Goal: Task Accomplishment & Management: Manage account settings

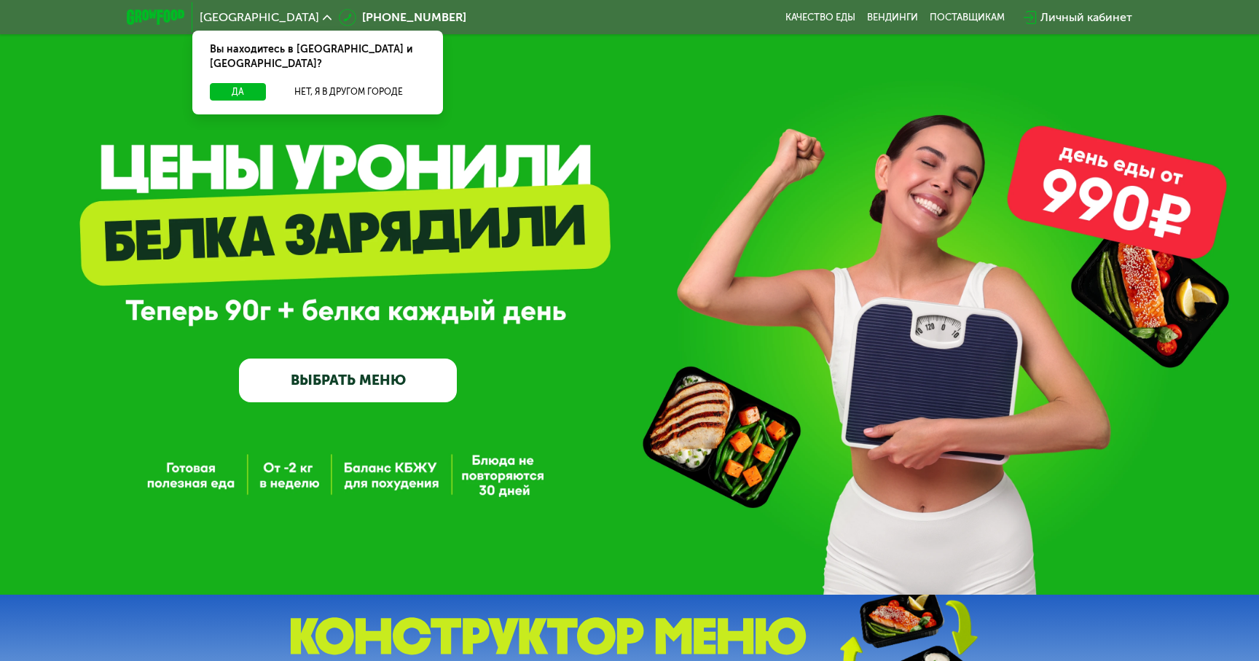
click at [1056, 15] on div "Личный кабинет" at bounding box center [1086, 17] width 92 height 17
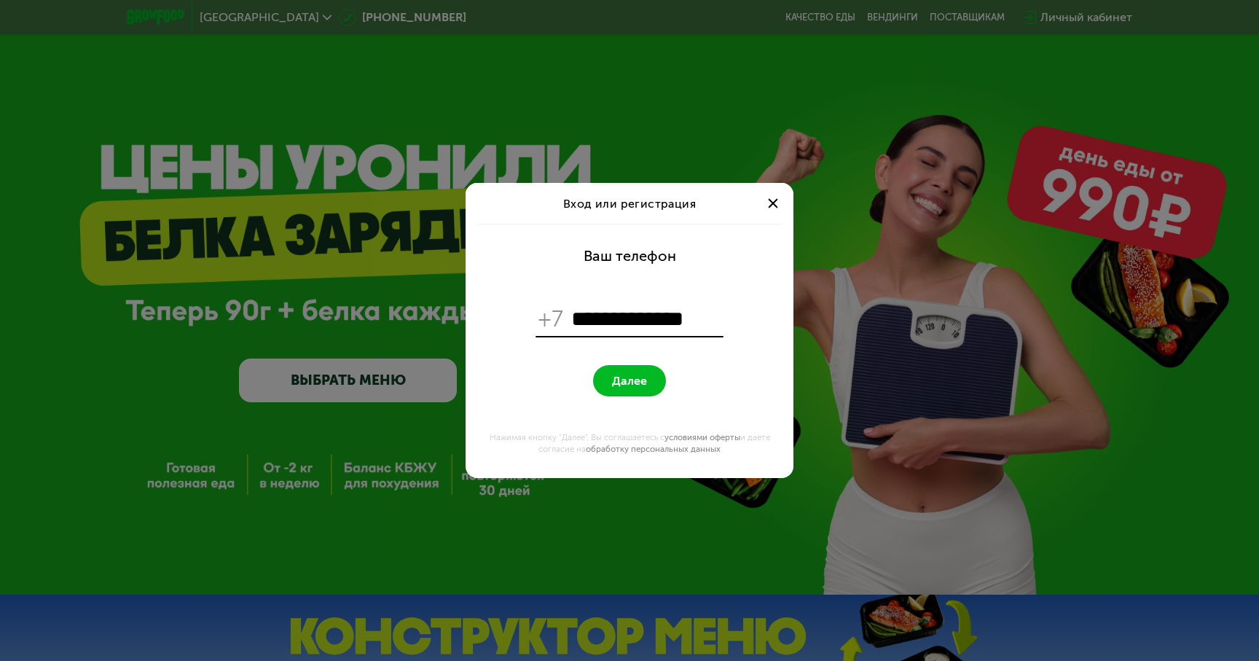
type input "**********"
click at [629, 374] on span "Далее" at bounding box center [629, 381] width 35 height 14
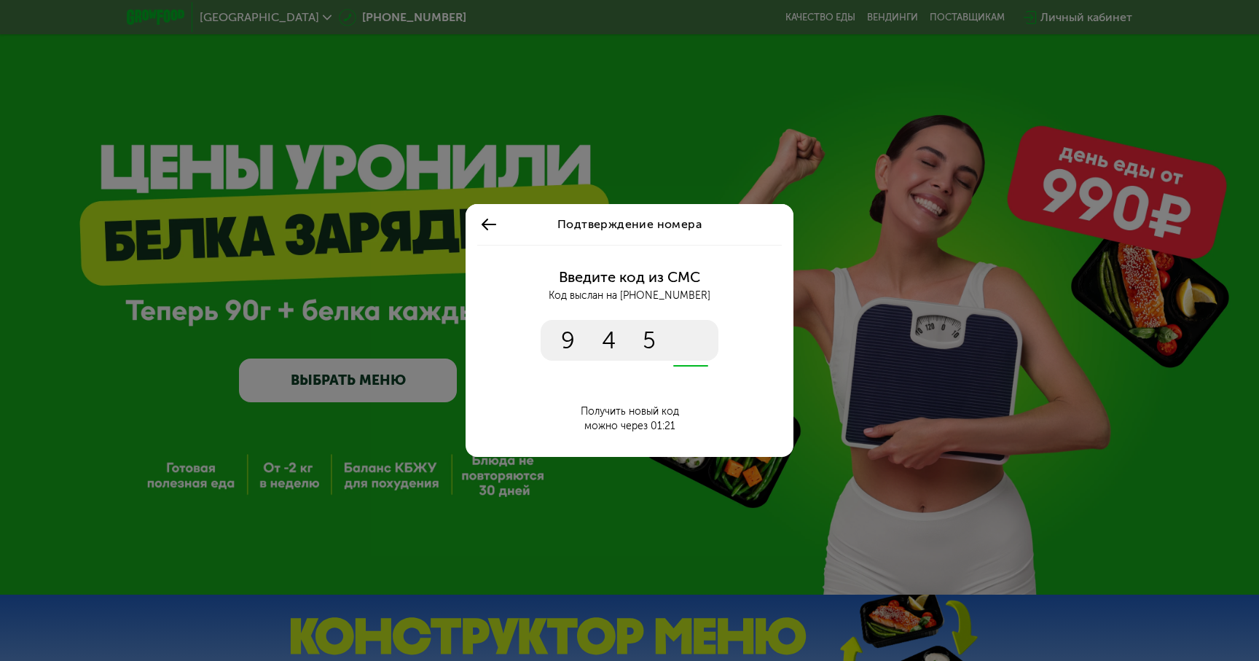
type input "****"
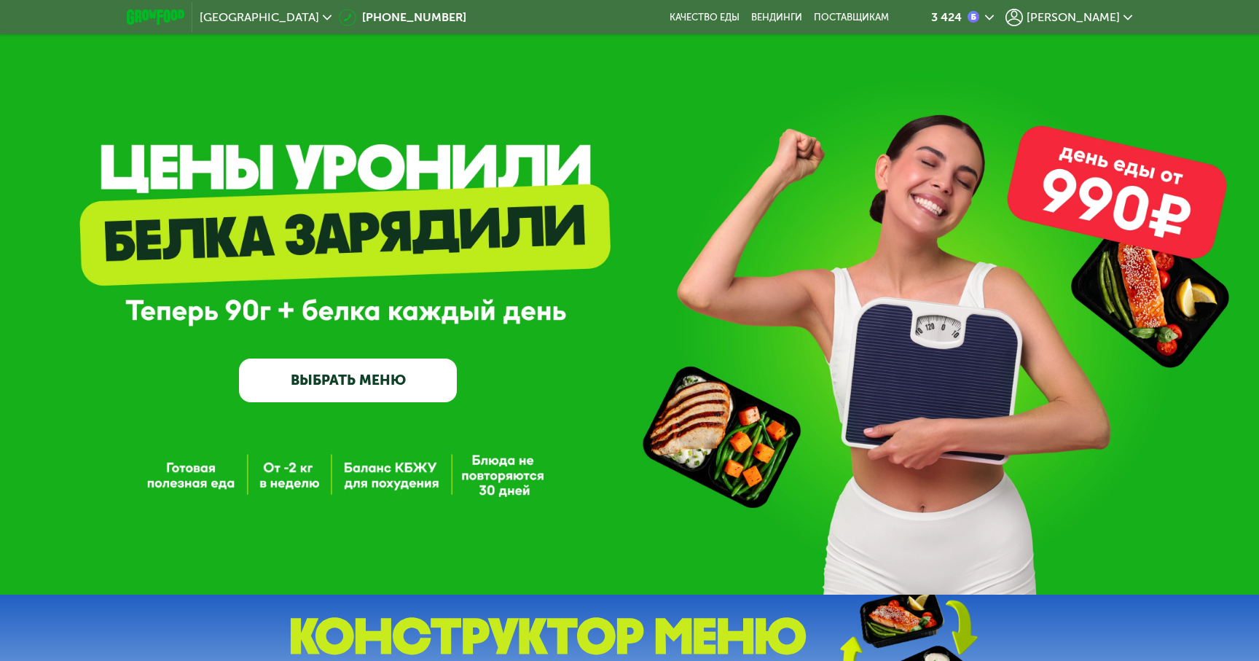
click at [1130, 16] on use at bounding box center [1127, 17] width 9 height 5
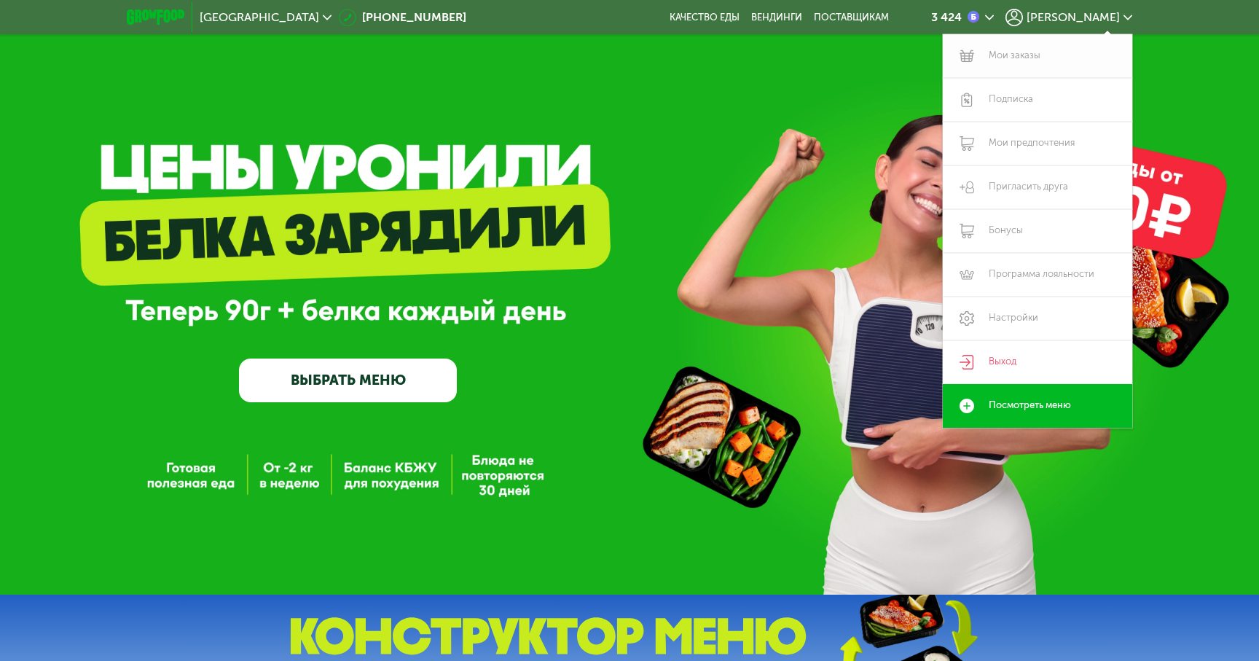
click at [1019, 54] on link "Мои заказы" at bounding box center [1037, 56] width 189 height 44
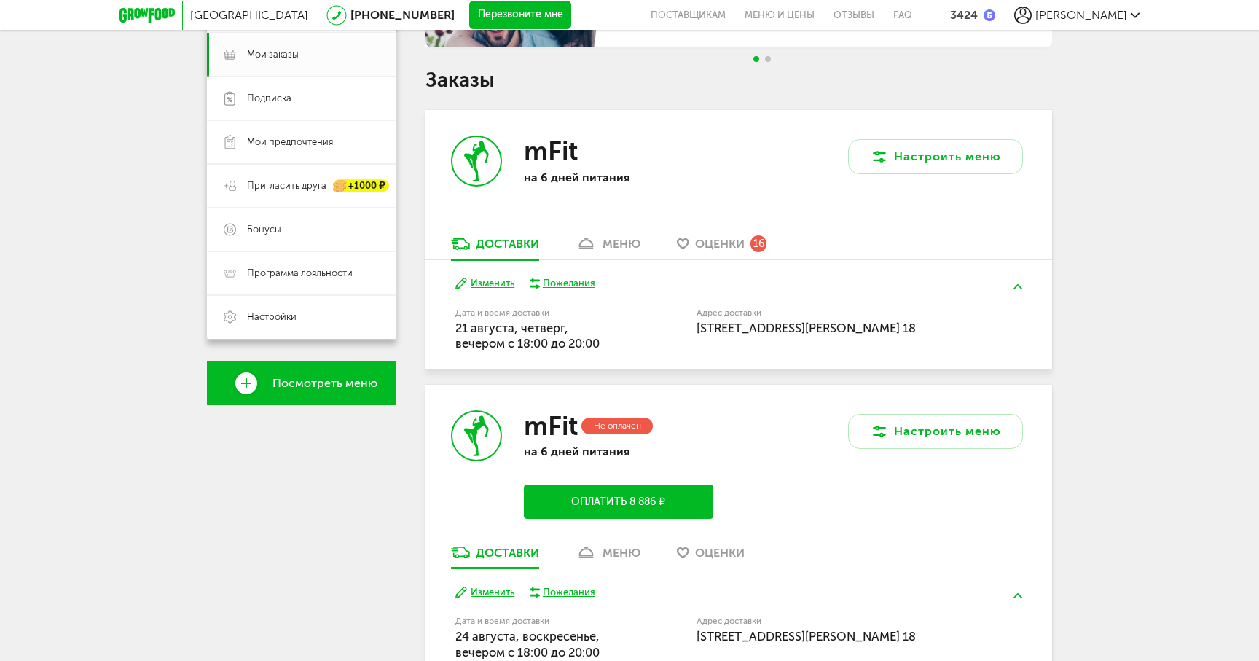
scroll to position [217, 0]
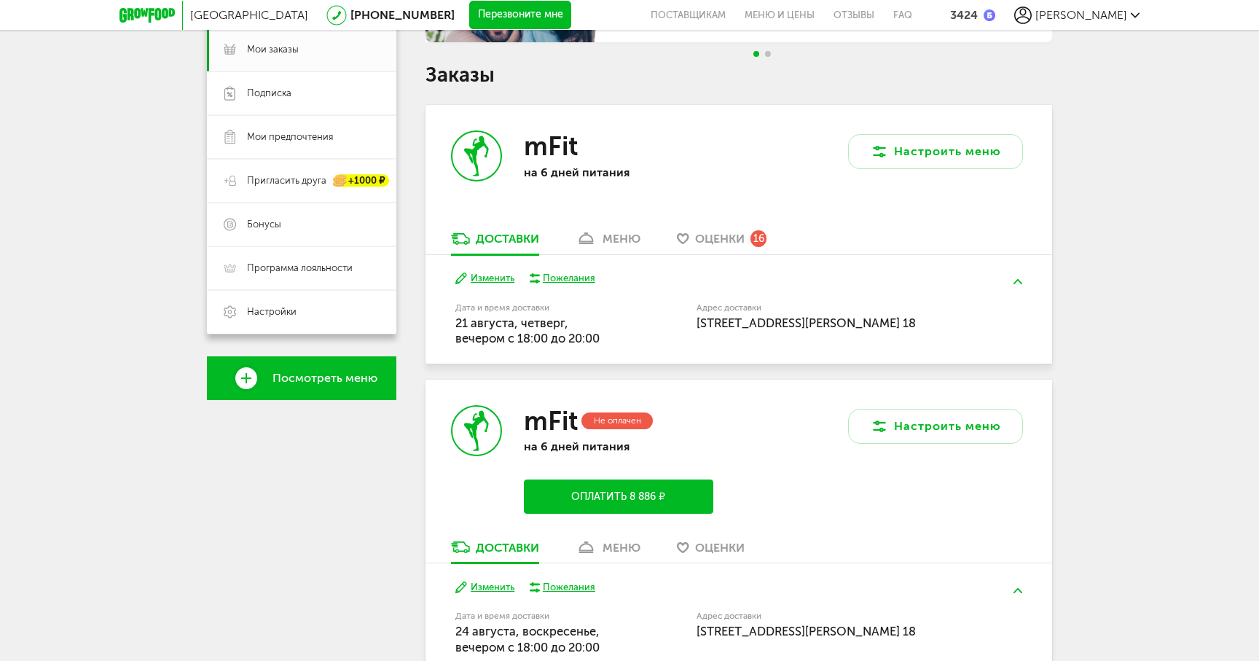
click at [620, 232] on div "меню" at bounding box center [621, 239] width 38 height 14
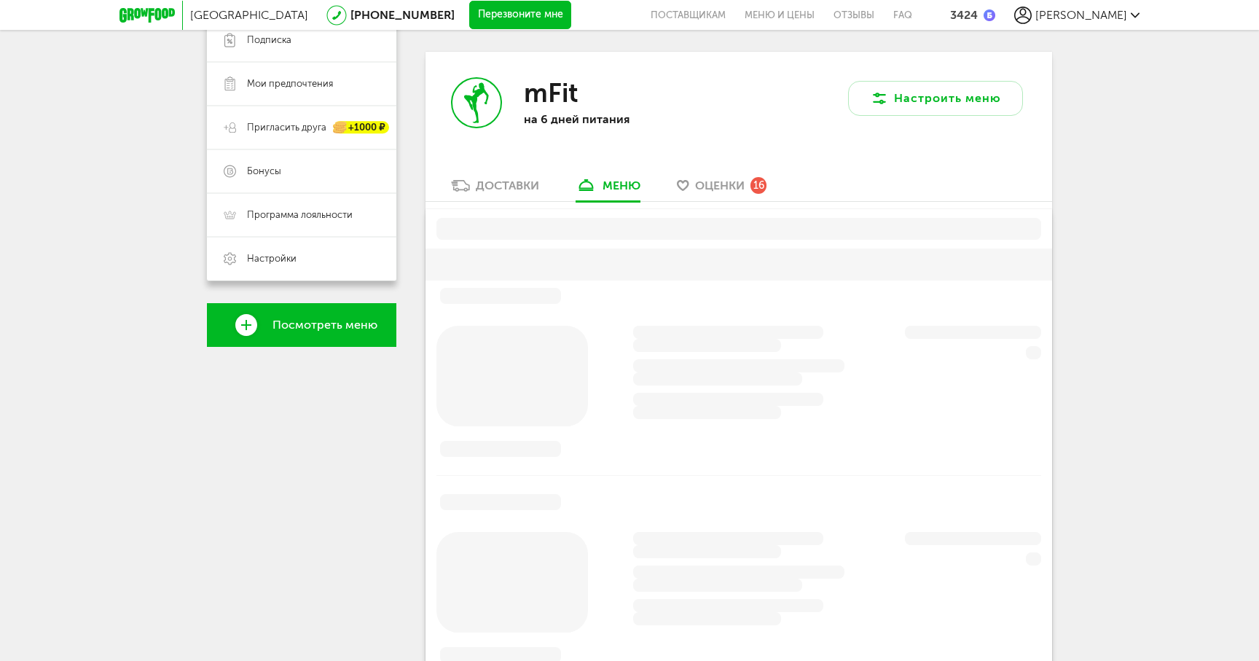
scroll to position [286, 0]
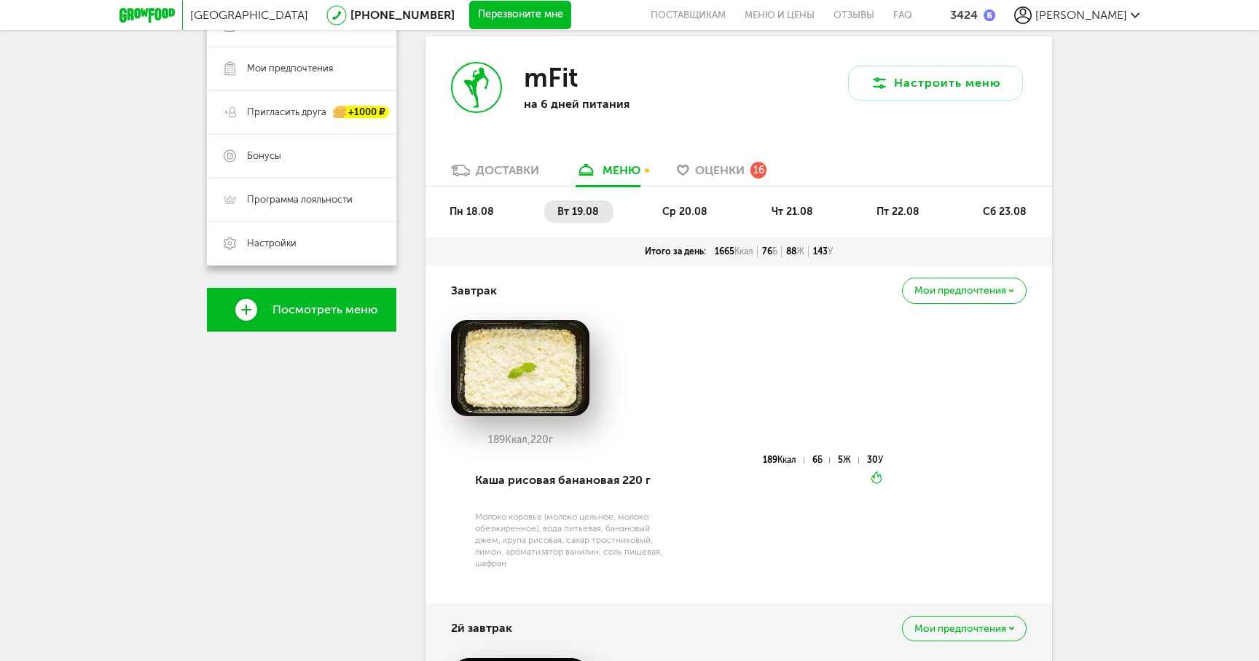
click at [997, 210] on span "сб 23.08" at bounding box center [1005, 211] width 44 height 12
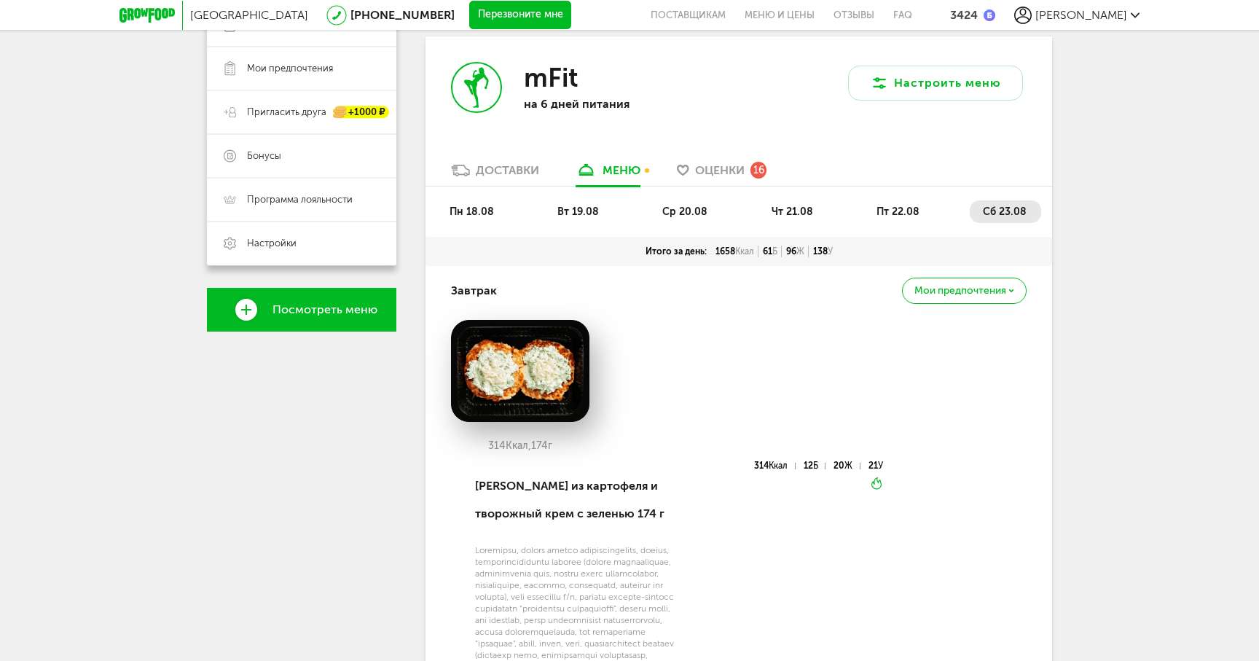
click at [1018, 289] on div "Мои предпочтения" at bounding box center [964, 290] width 125 height 25
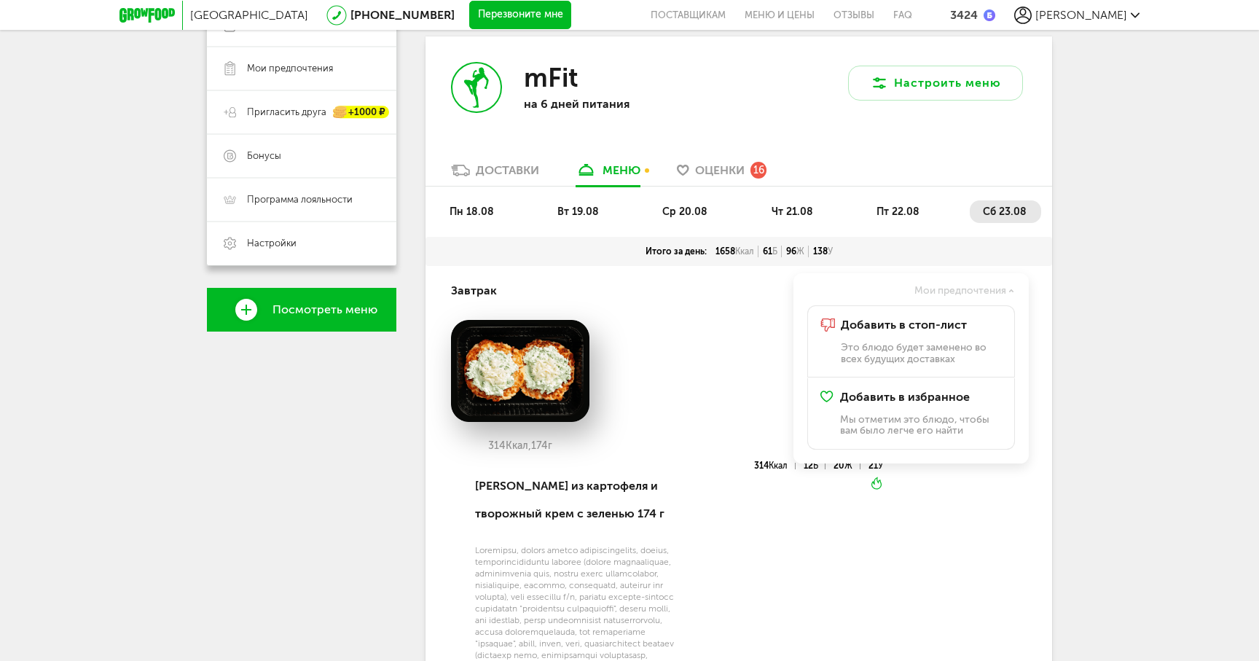
click at [695, 201] on li "ср 20.08" at bounding box center [685, 211] width 73 height 23
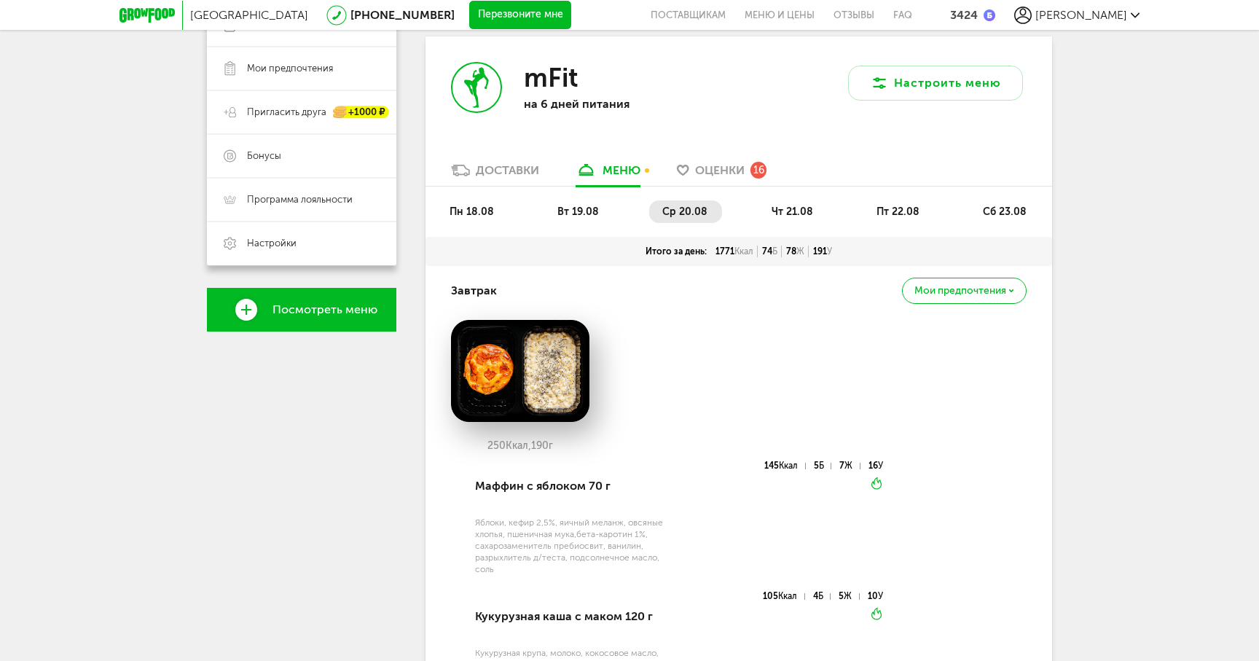
click at [600, 208] on li "вт 19.08" at bounding box center [578, 211] width 69 height 23
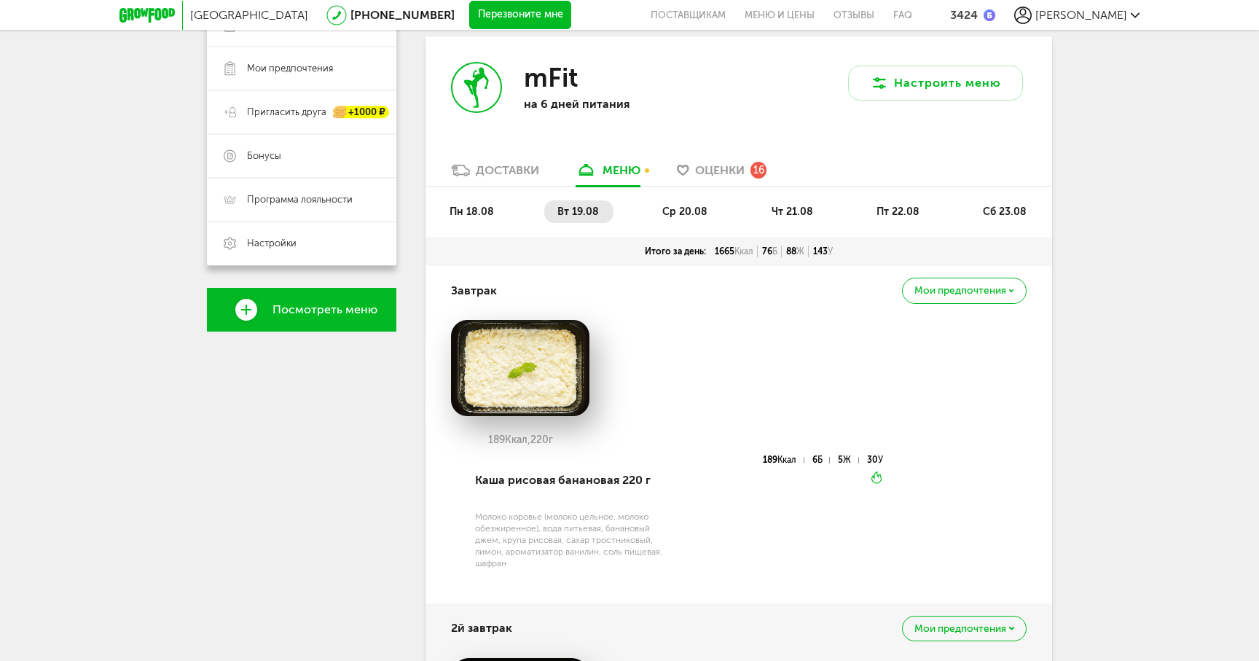
click at [1014, 290] on div "Мои предпочтения" at bounding box center [964, 290] width 125 height 25
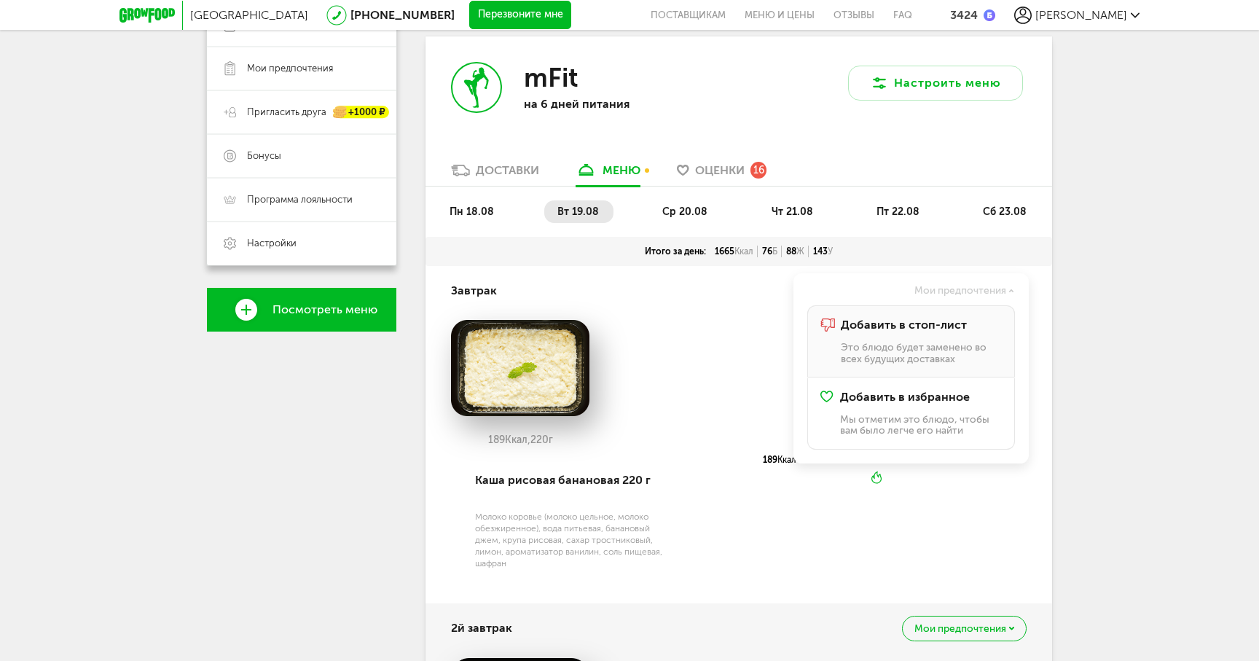
click at [956, 346] on p "Это блюдо будет заменено во всех будущих доставках" at bounding box center [921, 353] width 161 height 23
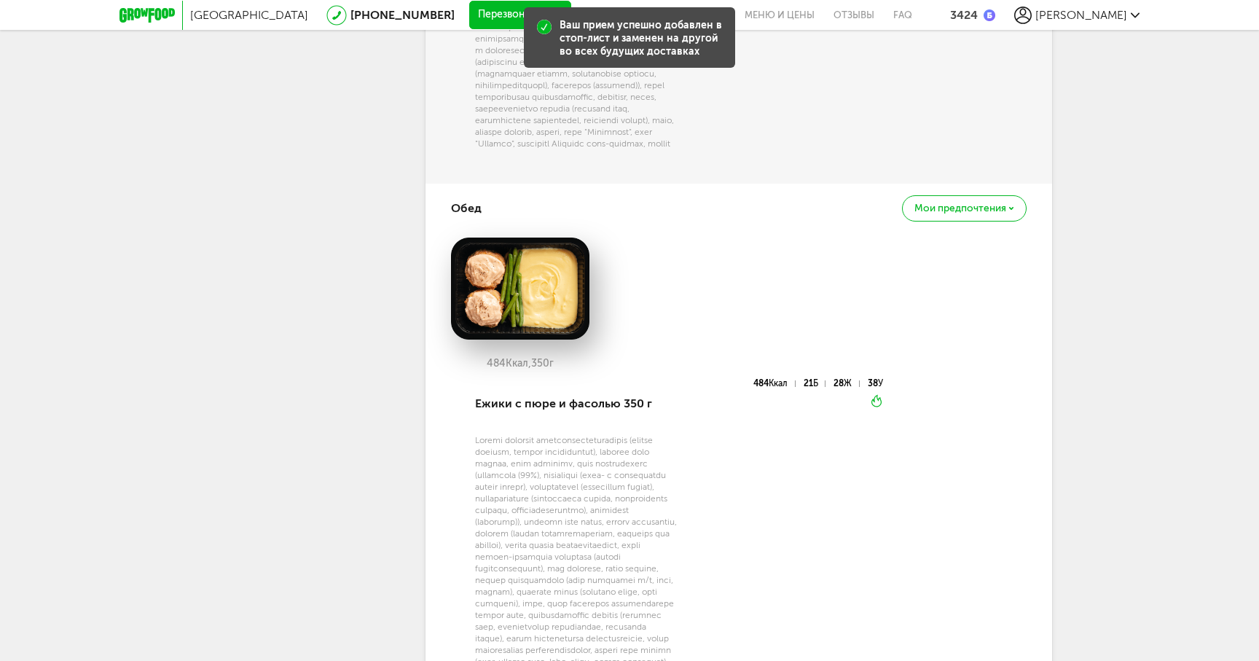
scroll to position [1224, 0]
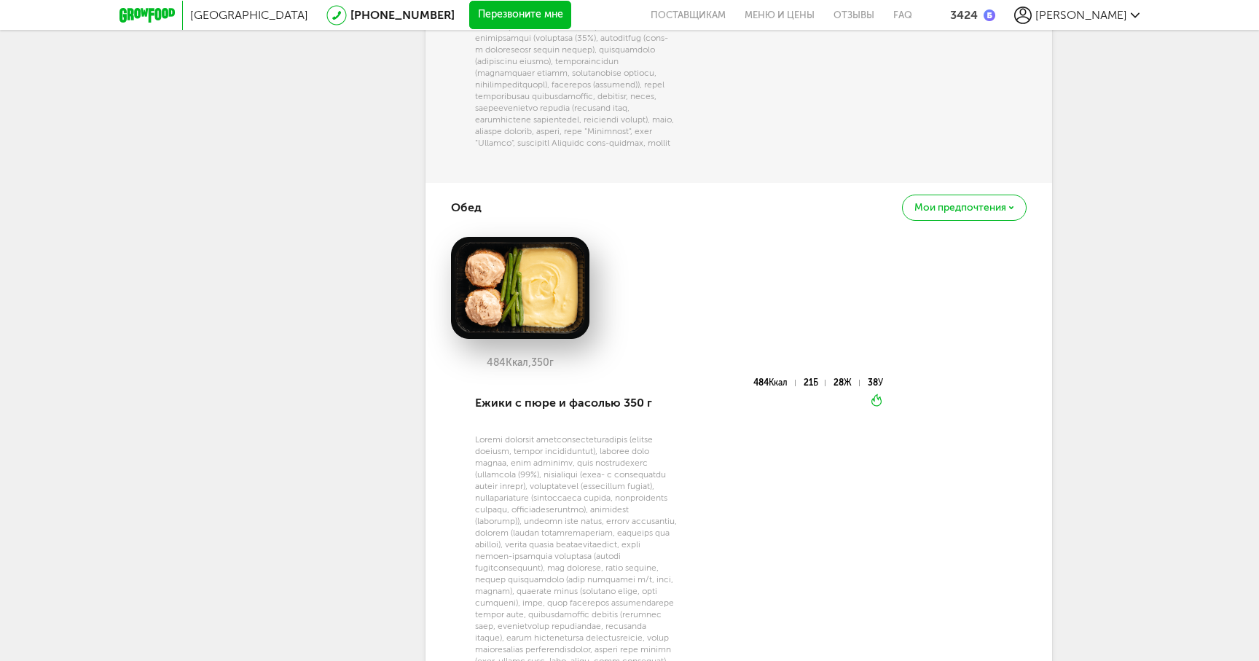
click at [1014, 220] on div "Мои предпочтения" at bounding box center [964, 206] width 125 height 25
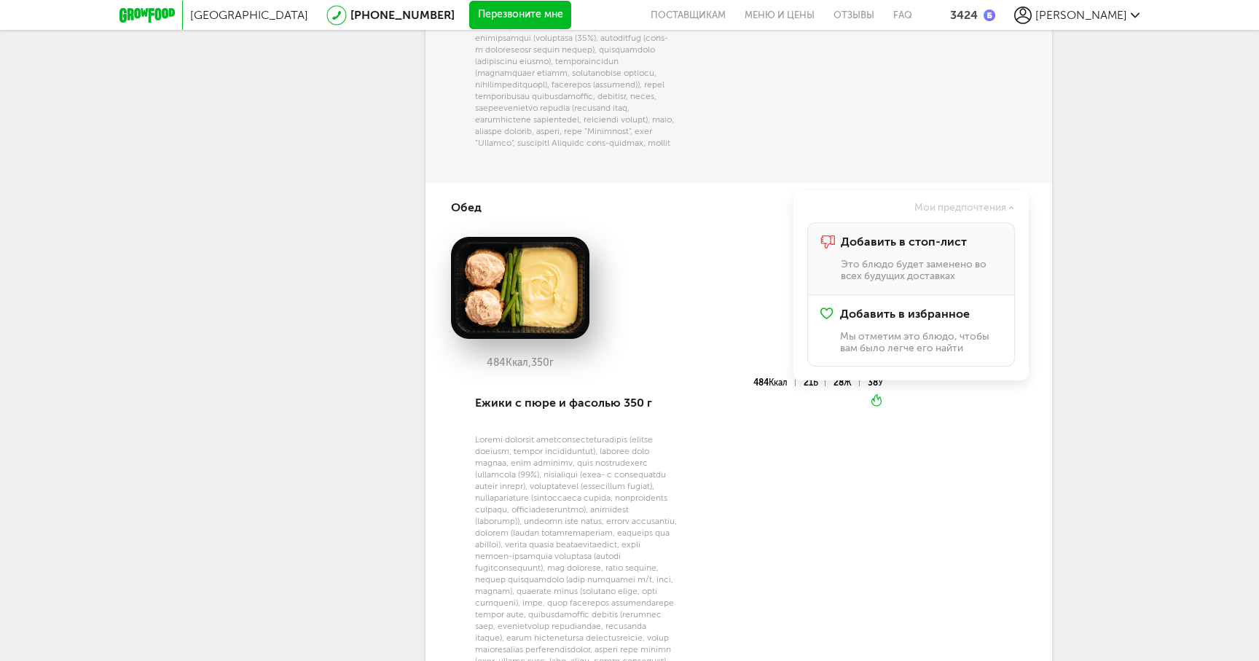
click at [953, 248] on span "Добавить в стоп-лист" at bounding box center [904, 241] width 126 height 13
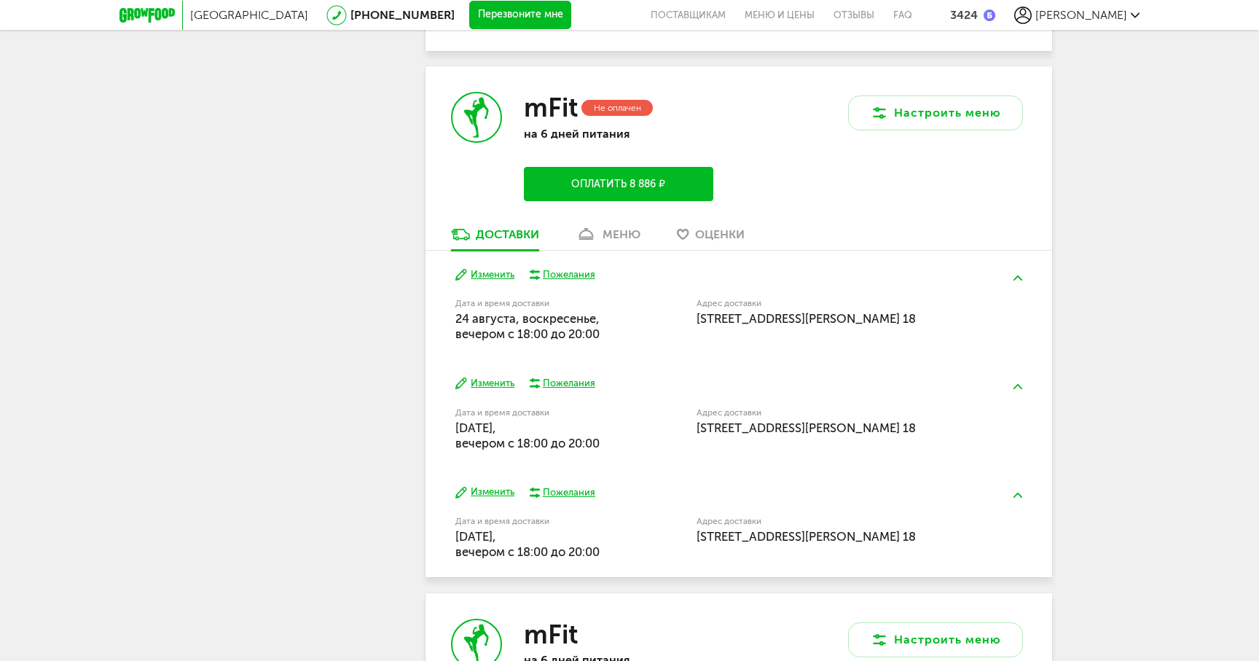
scroll to position [2876, 0]
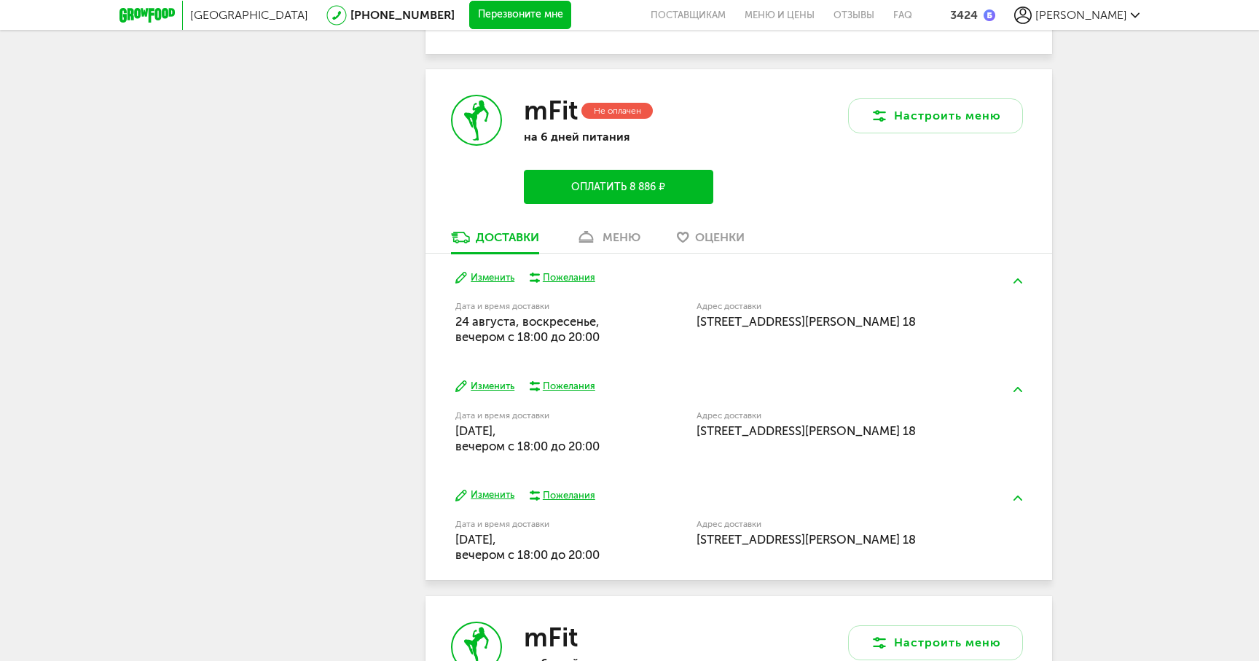
click at [1136, 11] on icon at bounding box center [1134, 15] width 9 height 9
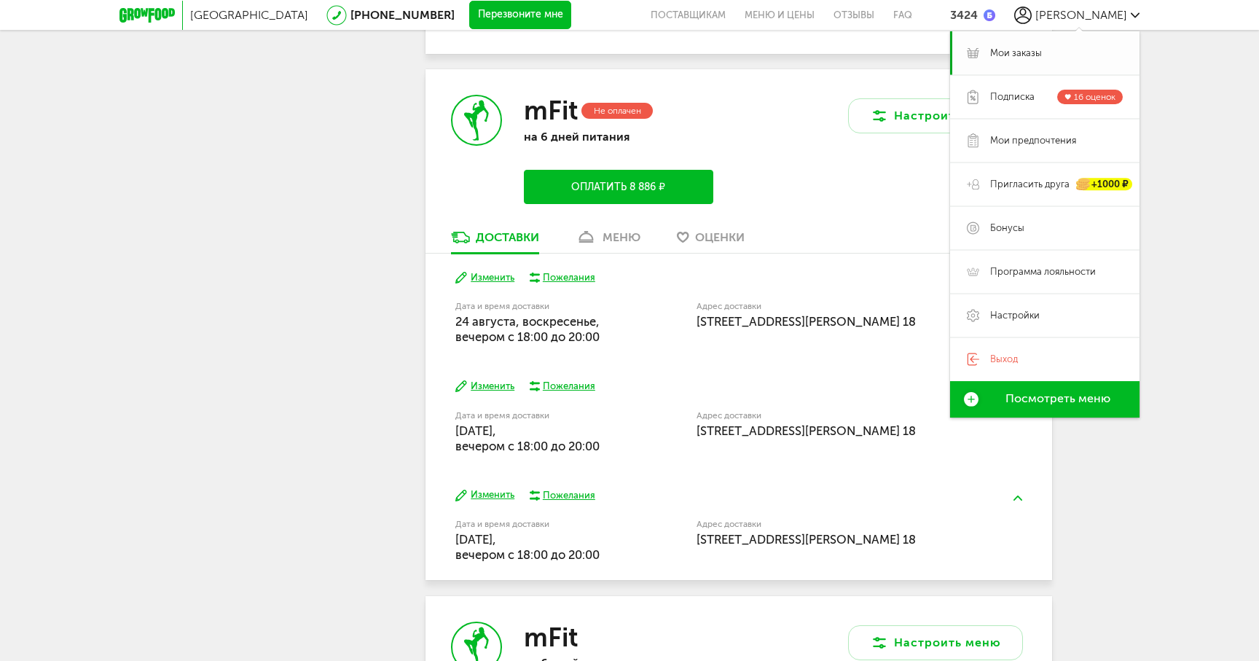
click at [1022, 59] on span "Мои заказы" at bounding box center [1016, 53] width 52 height 13
click at [1038, 396] on span "Посмотреть меню" at bounding box center [1057, 398] width 105 height 13
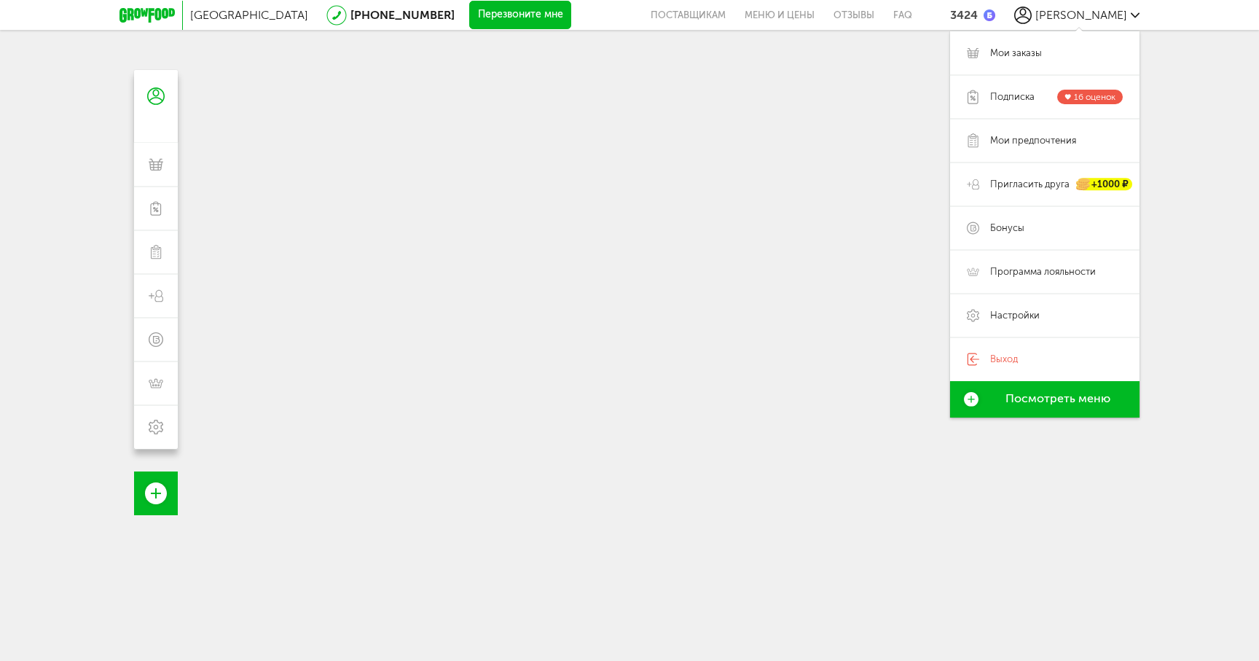
click at [1038, 396] on span "Посмотреть меню" at bounding box center [1057, 398] width 105 height 13
click at [1018, 91] on span "Подписка" at bounding box center [1012, 96] width 44 height 13
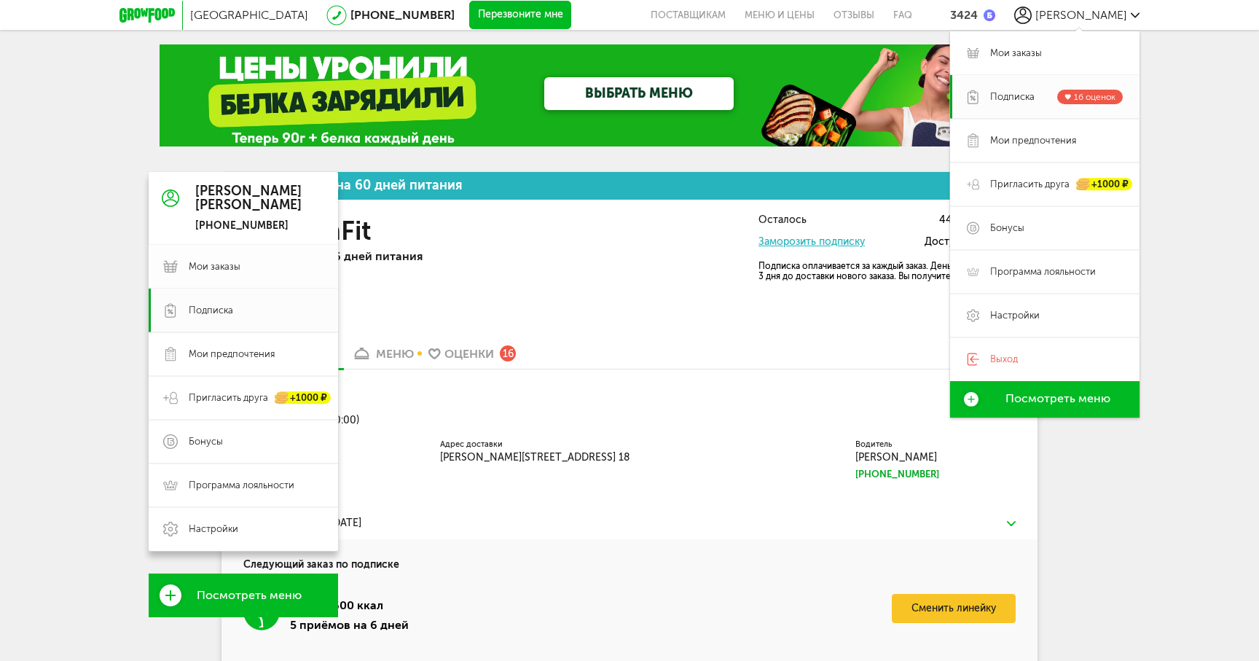
click at [248, 272] on span "Мои заказы" at bounding box center [256, 266] width 135 height 13
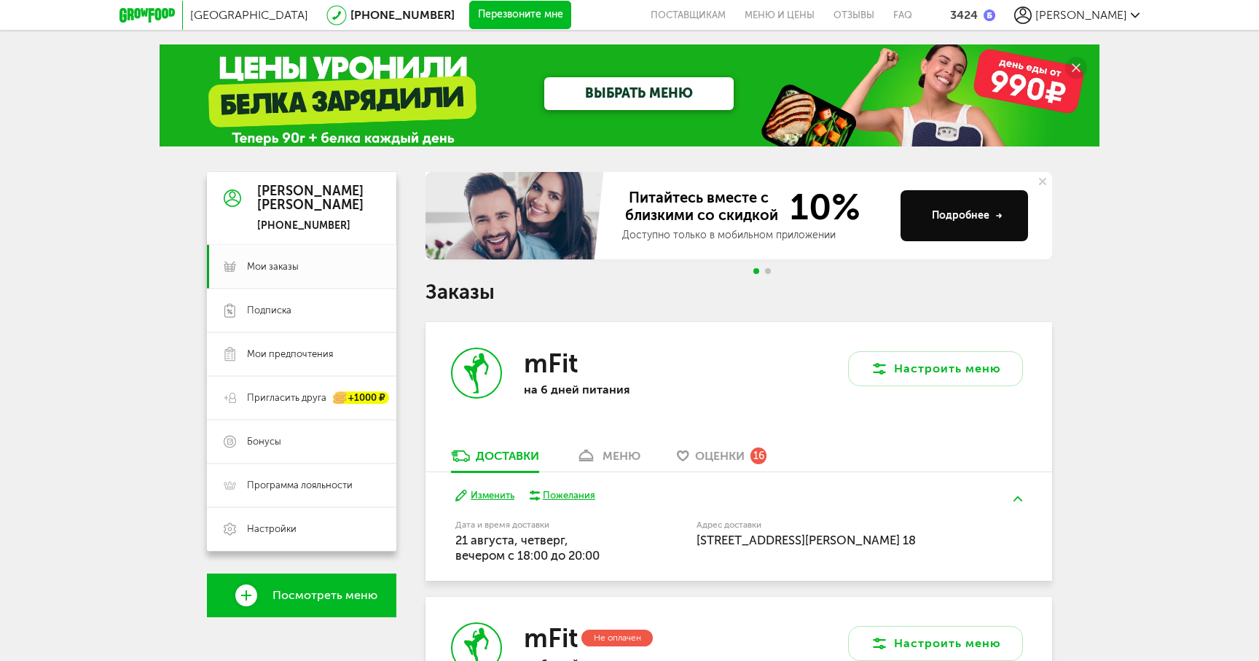
click at [766, 270] on span "Go to slide 2" at bounding box center [768, 271] width 6 height 6
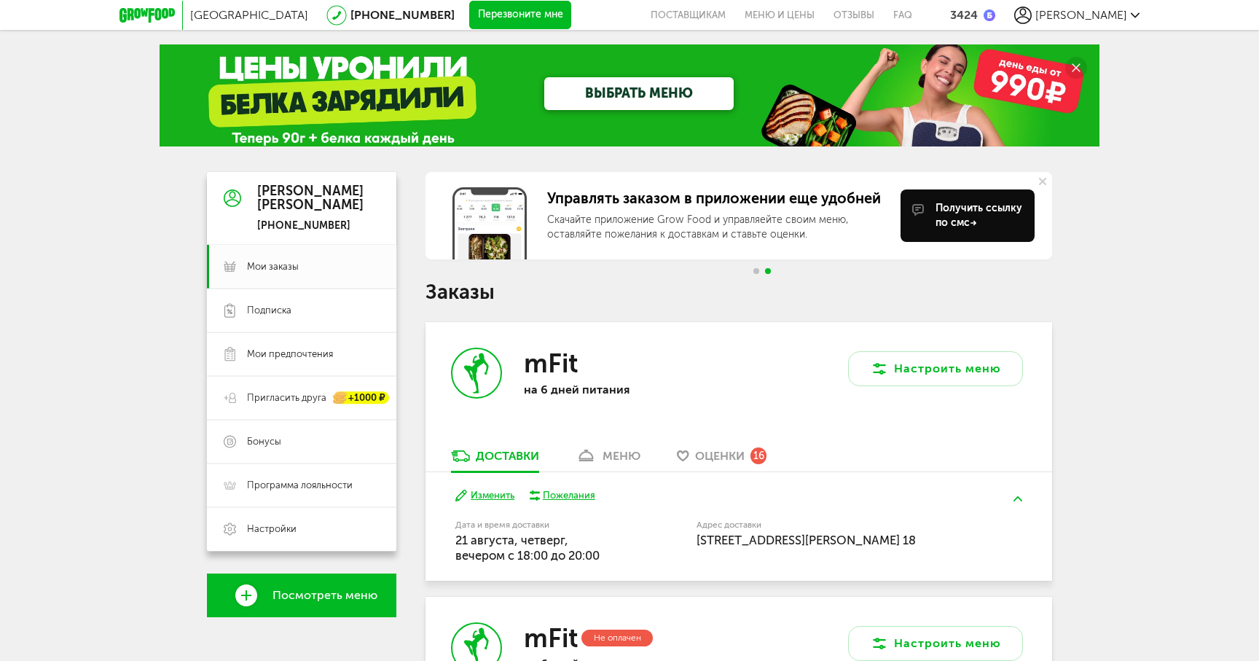
click at [756, 269] on span "Go to slide 1" at bounding box center [756, 271] width 6 height 6
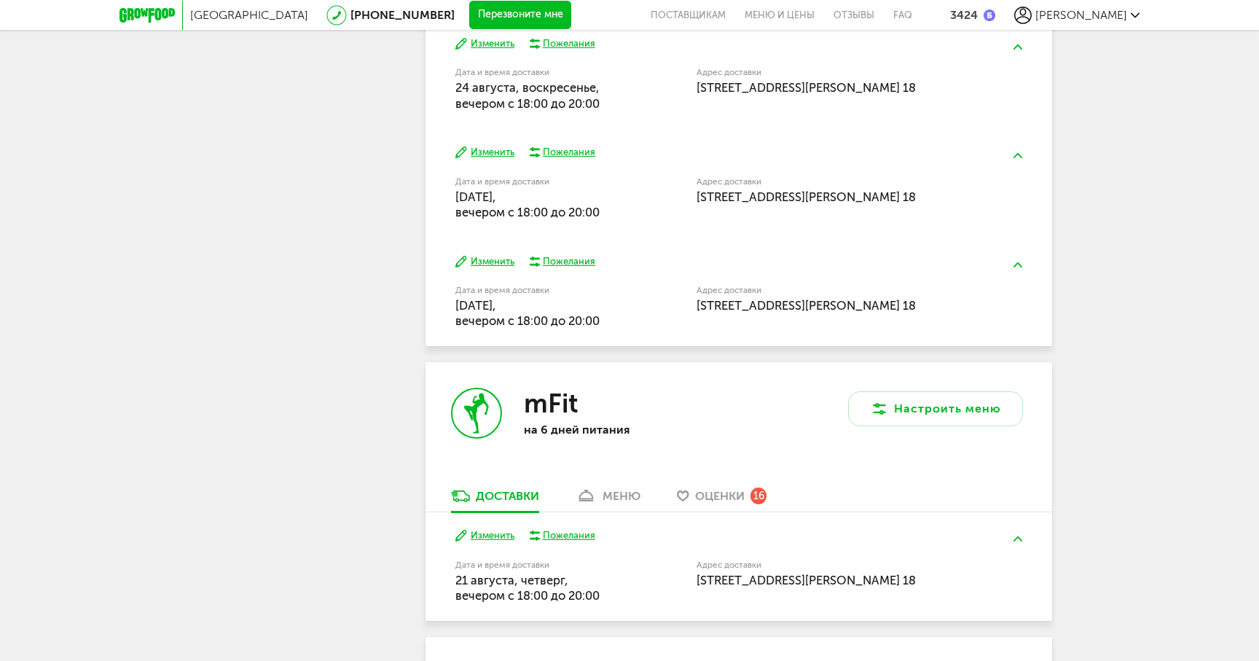
scroll to position [770, 0]
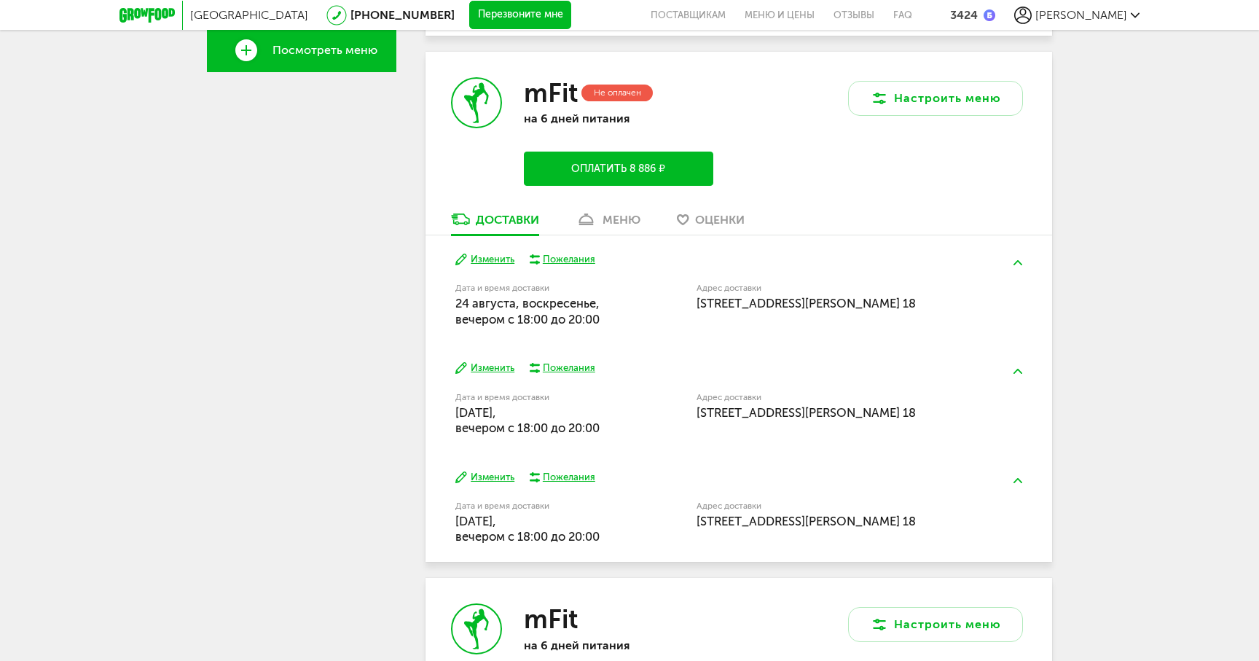
click at [614, 224] on div "меню" at bounding box center [621, 220] width 38 height 14
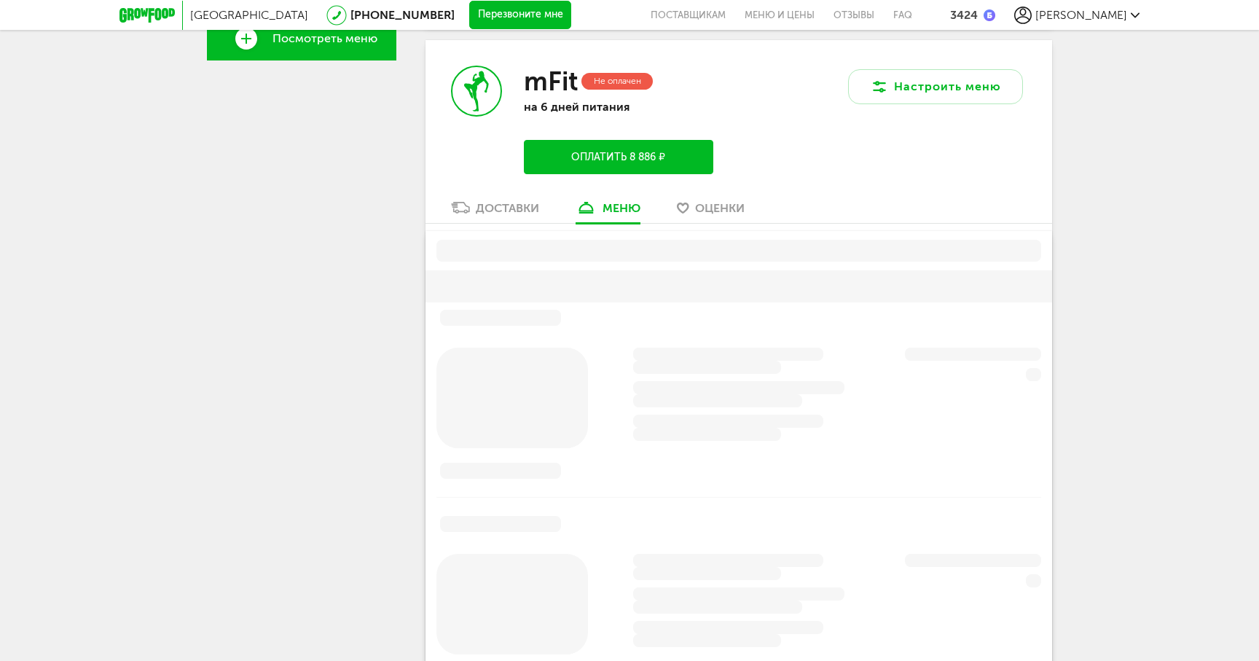
scroll to position [560, 0]
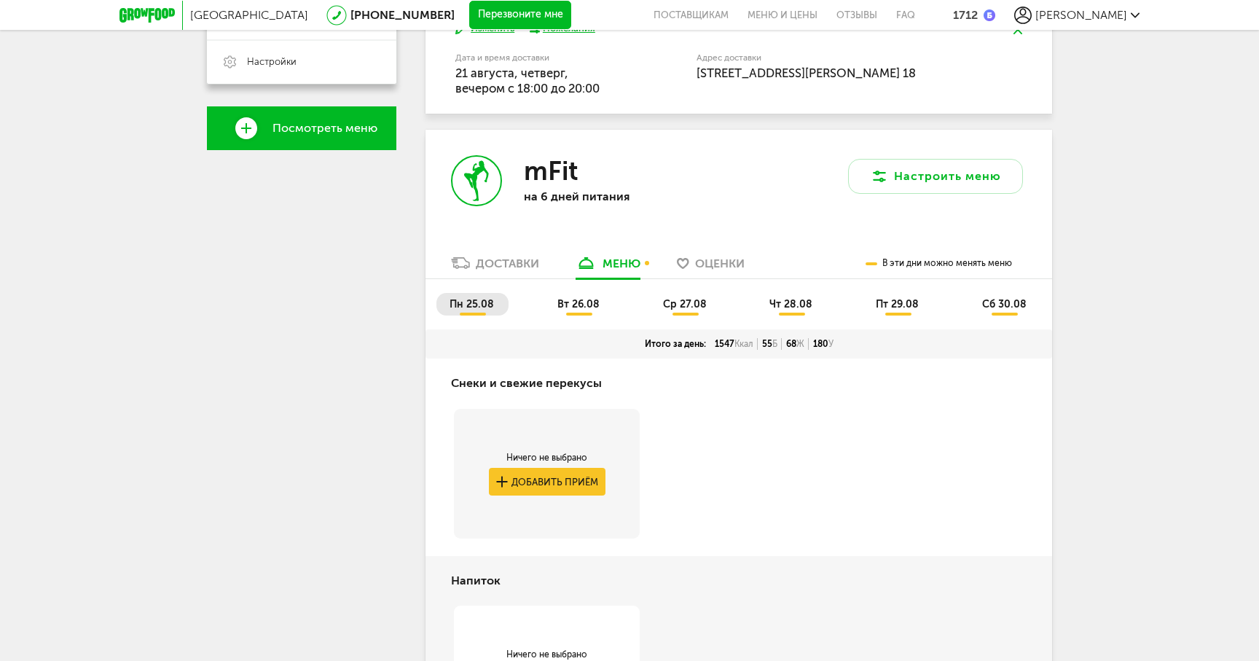
scroll to position [469, 0]
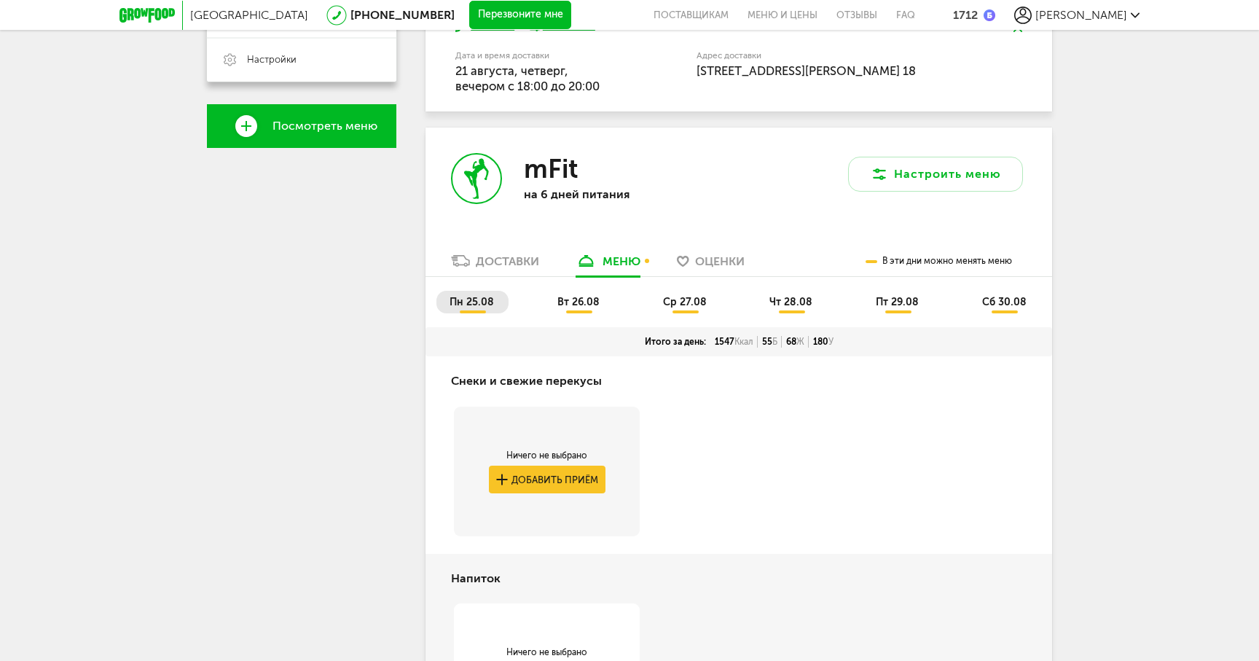
click at [588, 299] on span "вт 26.08" at bounding box center [578, 302] width 42 height 12
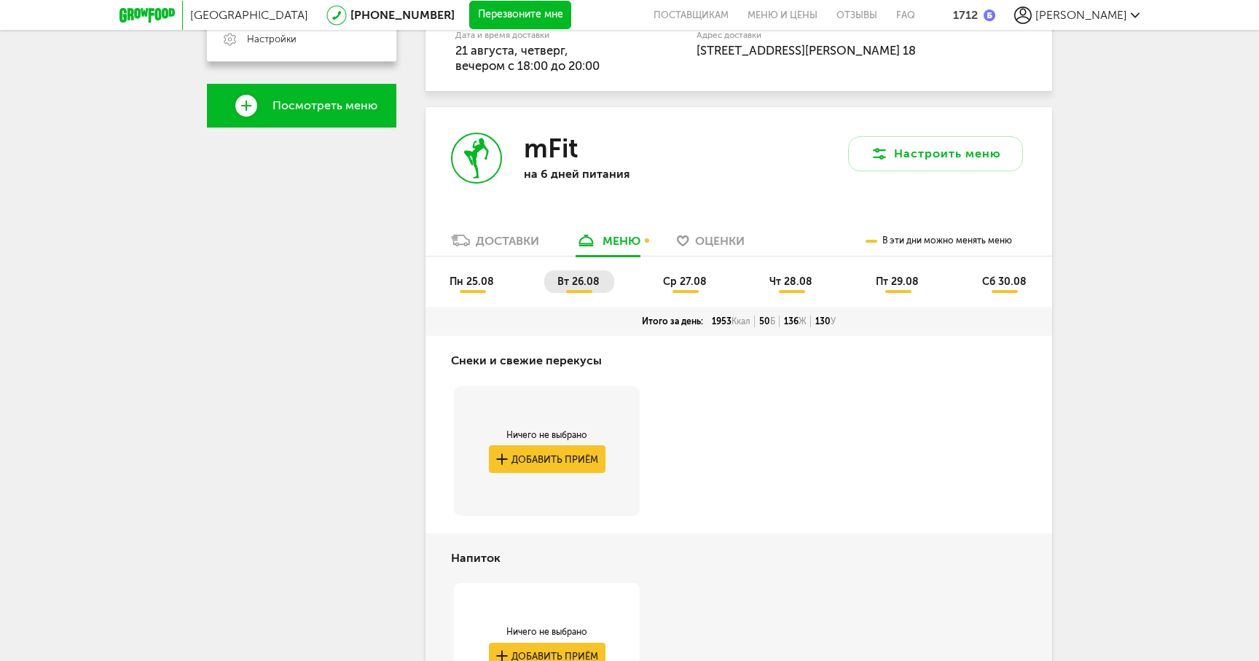
scroll to position [487, 0]
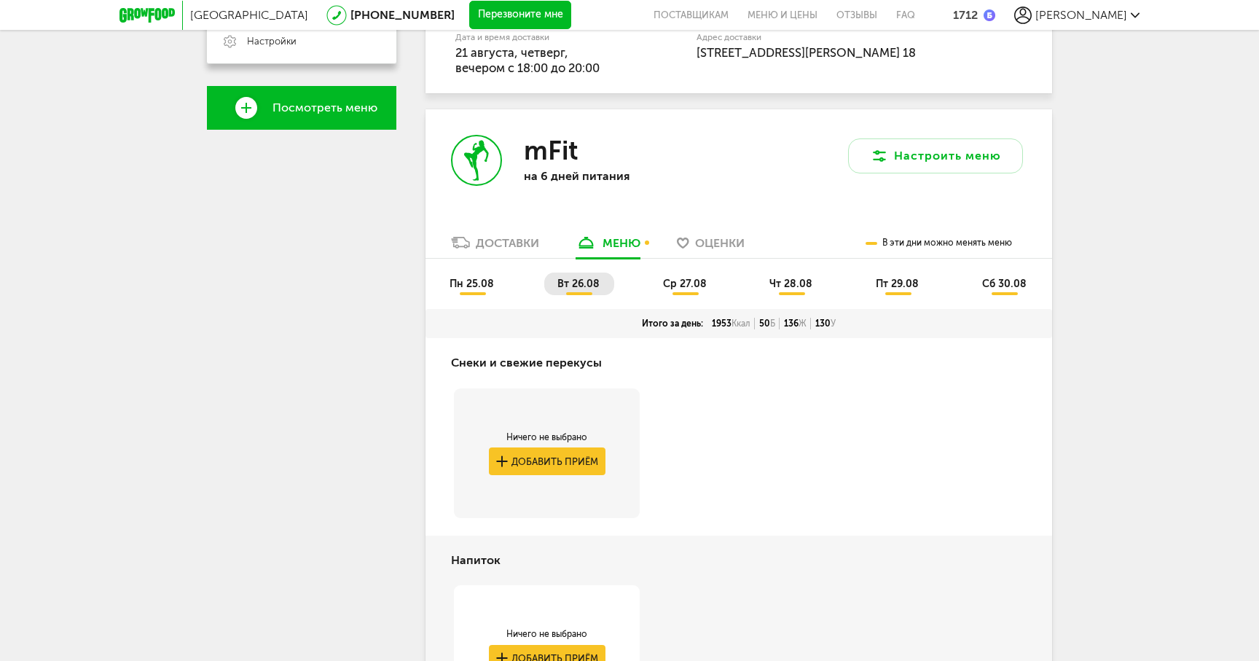
click at [675, 281] on span "ср 27.08" at bounding box center [685, 284] width 44 height 12
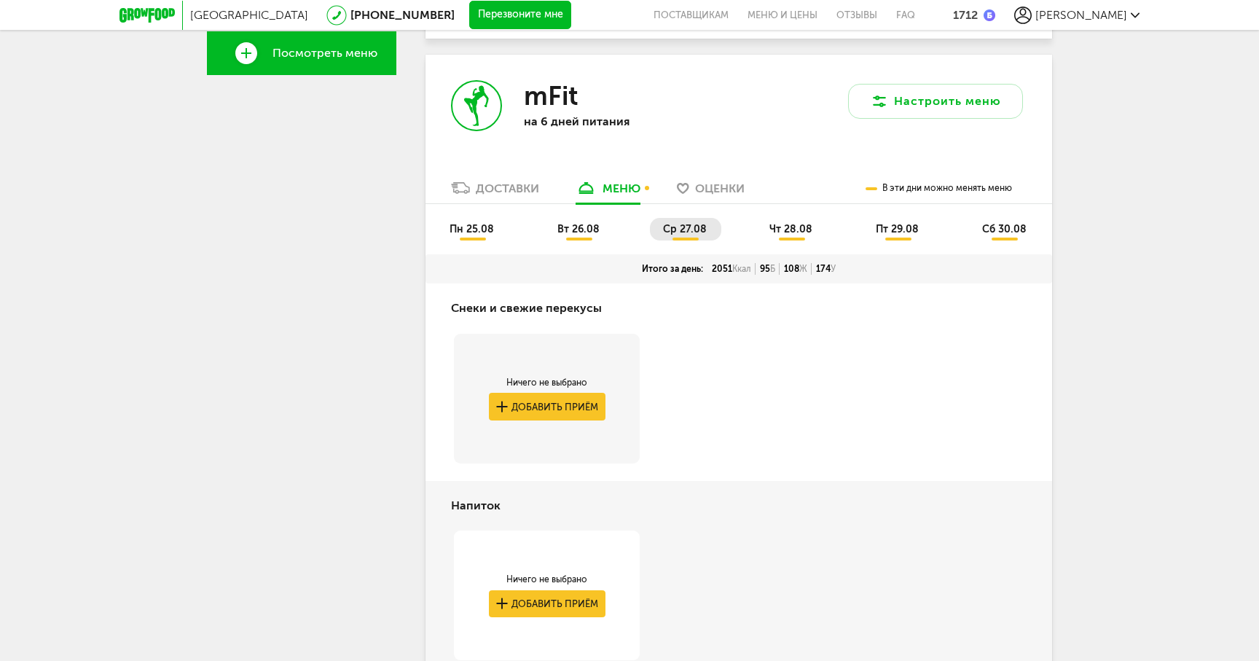
scroll to position [532, 0]
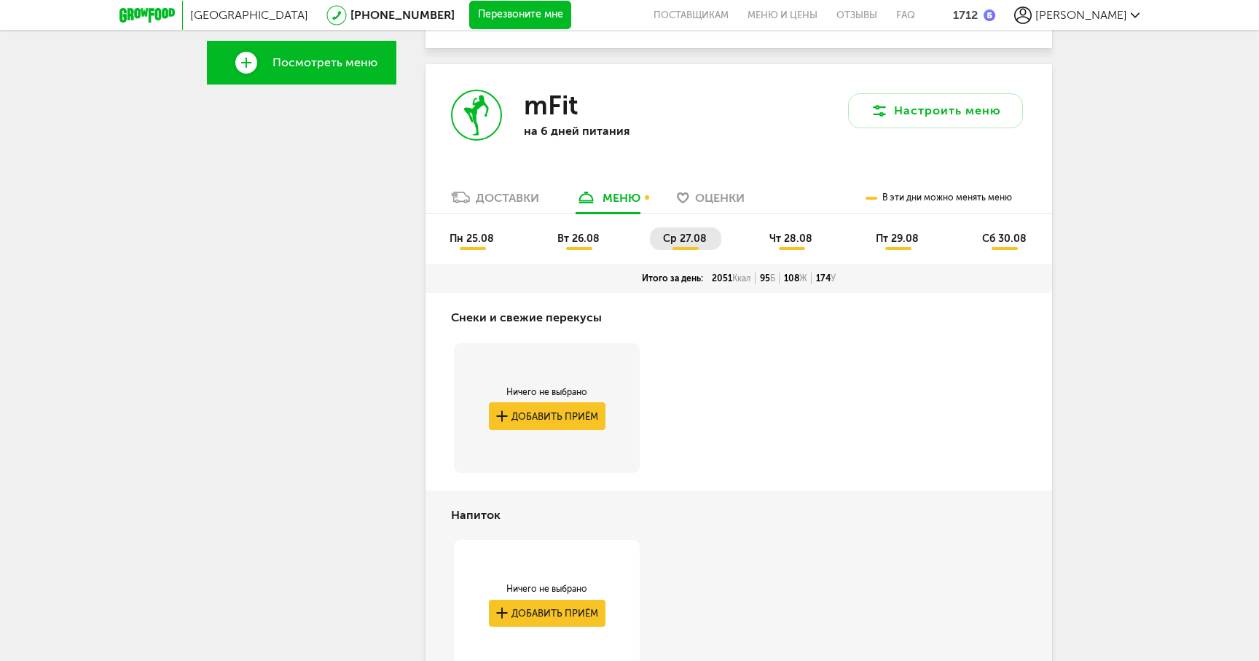
click at [788, 238] on span "чт 28.08" at bounding box center [790, 238] width 43 height 12
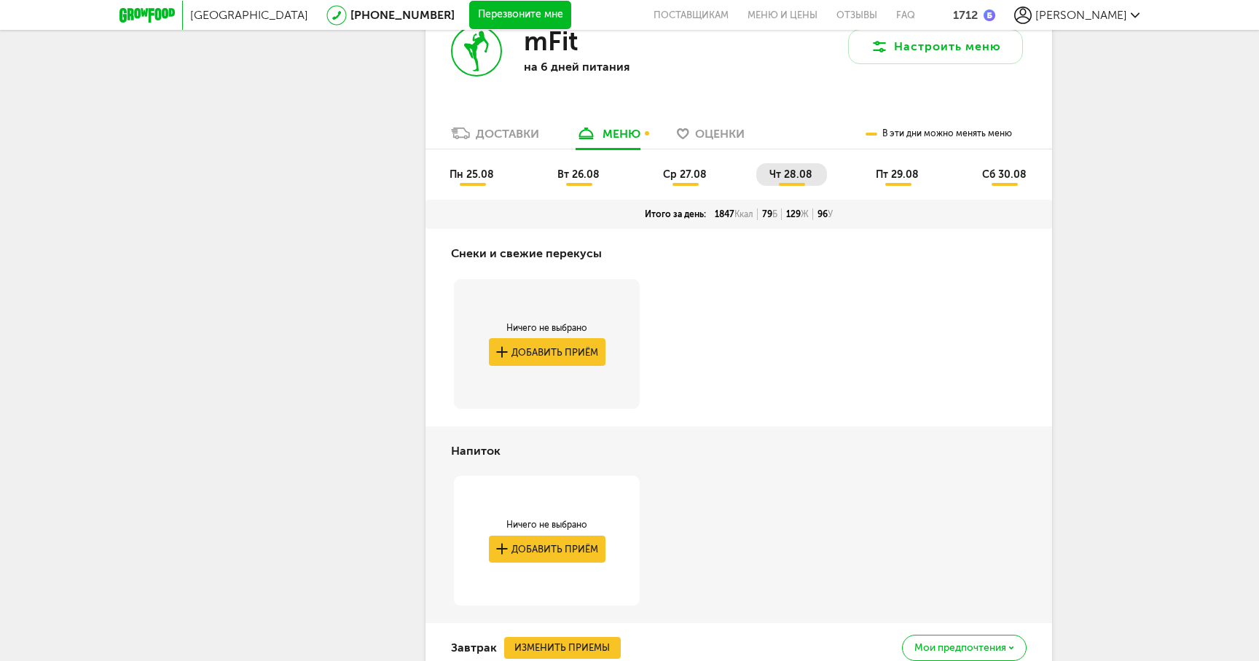
scroll to position [535, 0]
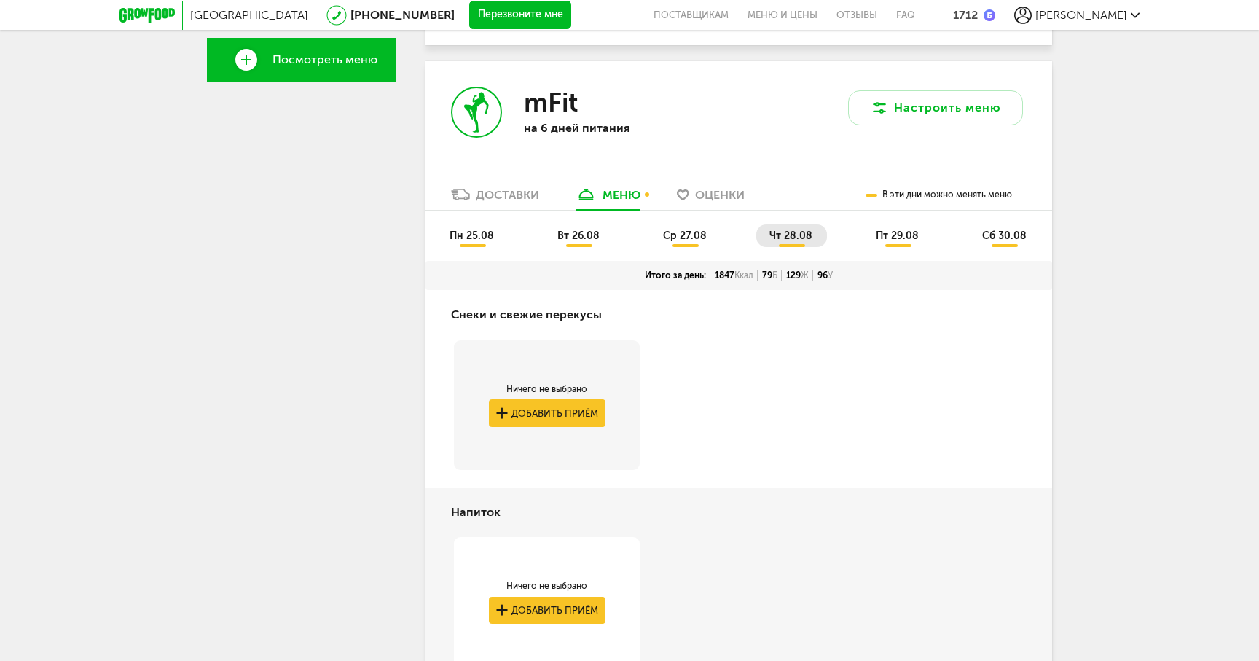
click at [889, 233] on span "пт 29.08" at bounding box center [897, 235] width 43 height 12
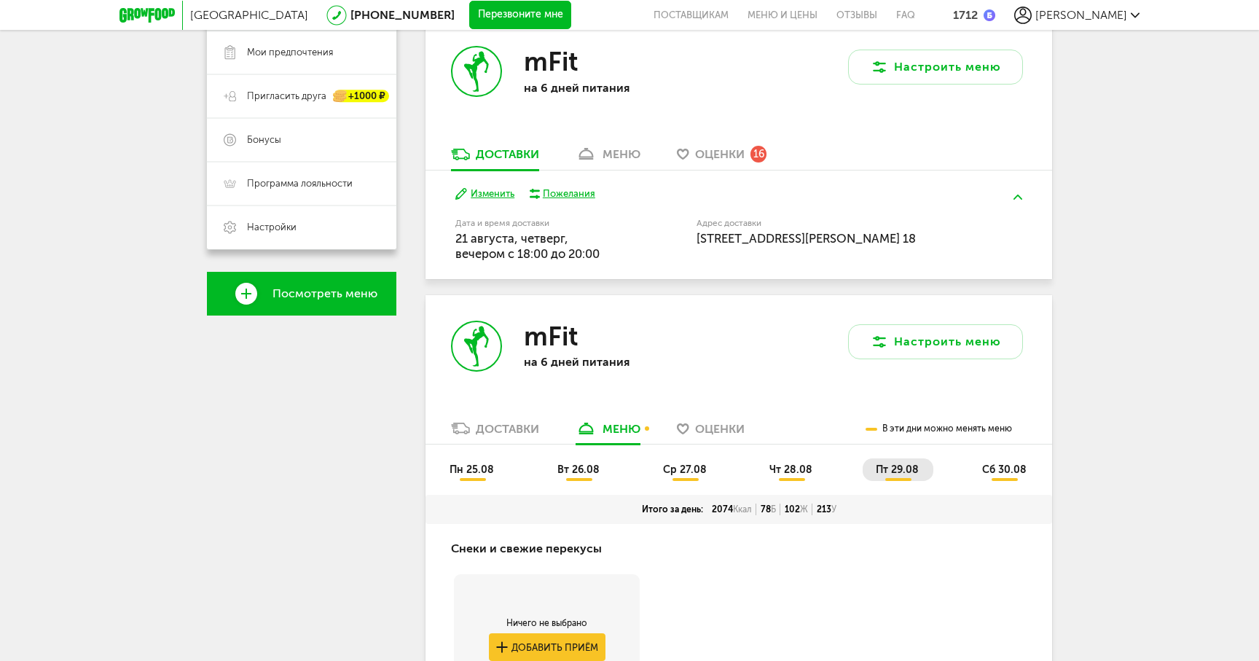
scroll to position [341, 0]
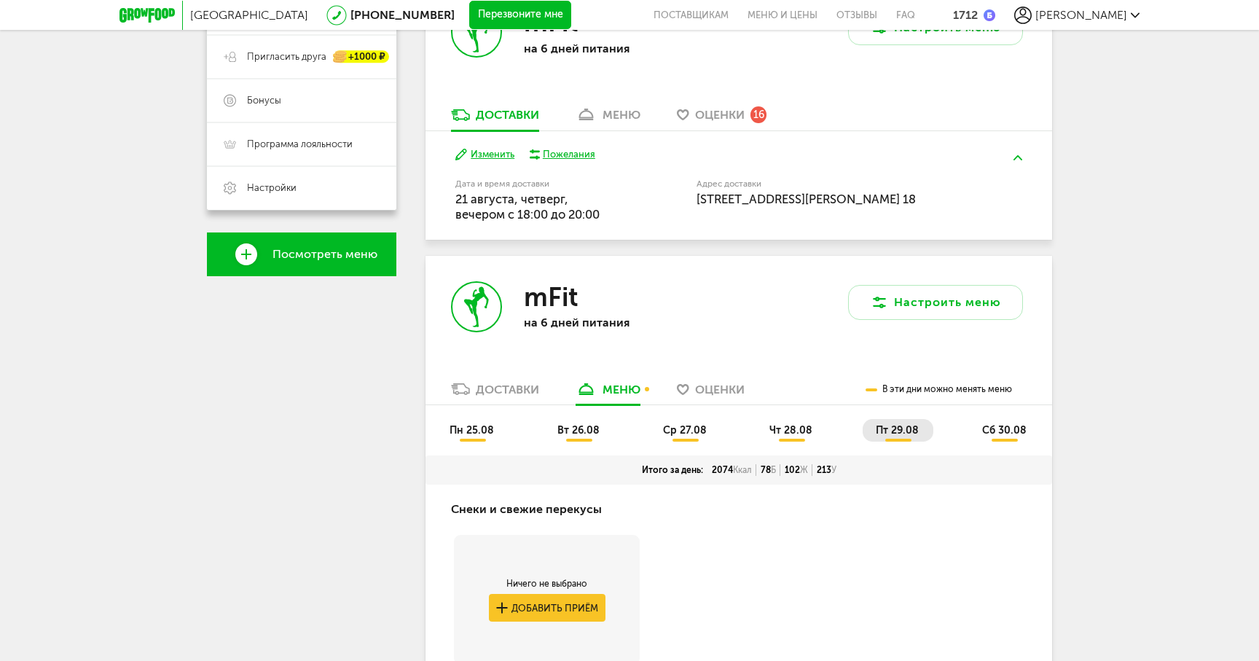
click at [999, 428] on span "сб 30.08" at bounding box center [1004, 430] width 44 height 12
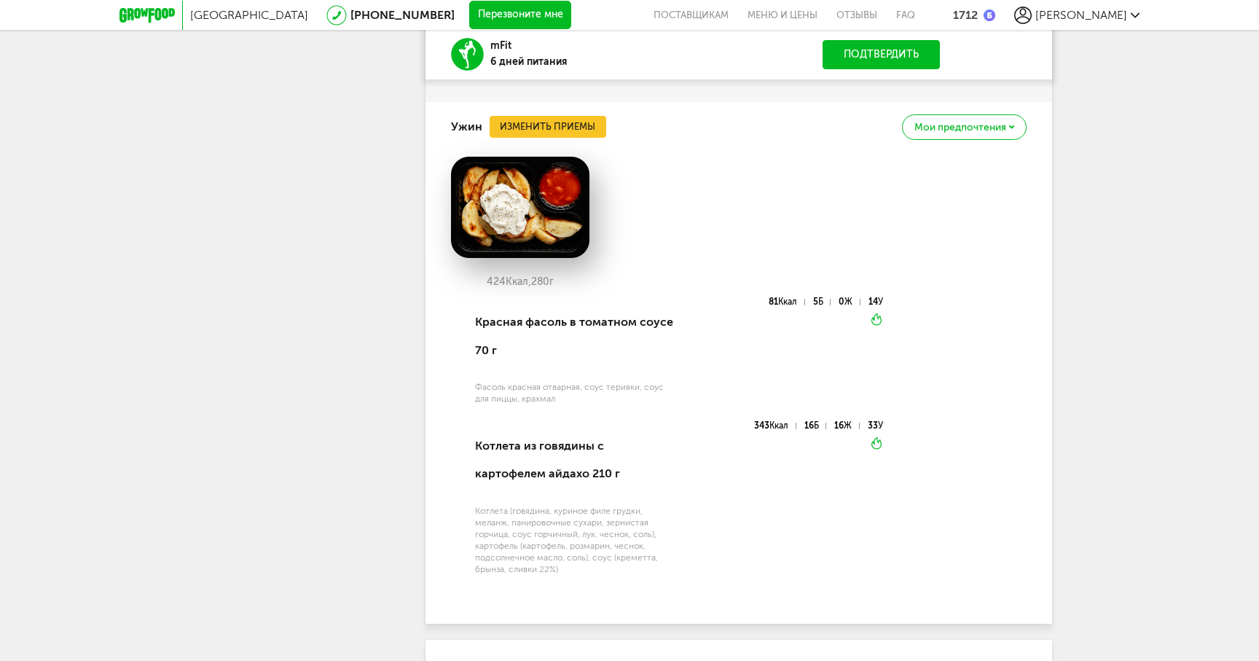
scroll to position [2869, 0]
